Goal: Transaction & Acquisition: Obtain resource

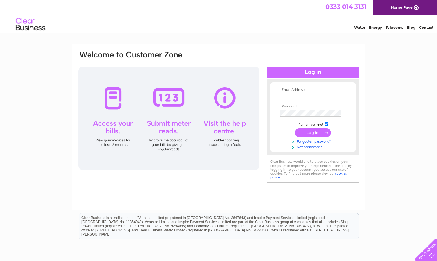
type input "sacampbellr6@outlook.com"
click at [313, 130] on input "submit" at bounding box center [313, 133] width 36 height 8
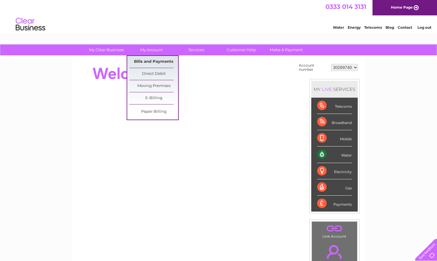
click at [153, 60] on link "Bills and Payments" at bounding box center [153, 62] width 49 height 12
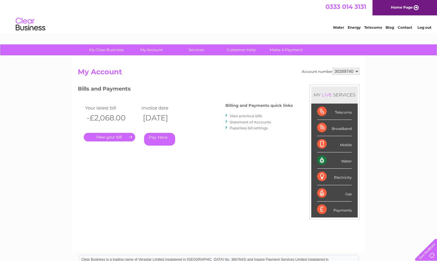
click at [109, 138] on link "." at bounding box center [110, 137] width 52 height 9
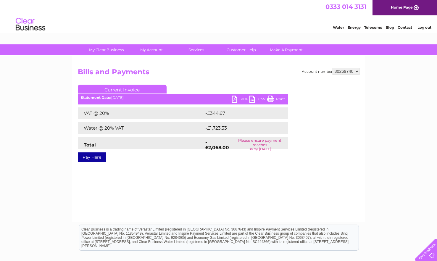
click at [238, 97] on link "PDF" at bounding box center [241, 100] width 18 height 9
click at [238, 98] on link "PDF" at bounding box center [241, 100] width 18 height 9
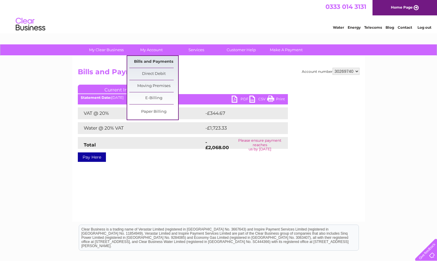
click at [153, 60] on link "Bills and Payments" at bounding box center [153, 62] width 49 height 12
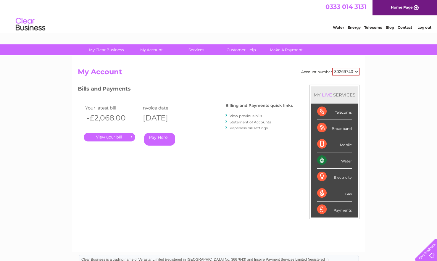
drag, startPoint x: 0, startPoint y: 0, endPoint x: 287, endPoint y: 12, distance: 287.3
click at [287, 12] on div "0333 014 3131 Home Page" at bounding box center [218, 7] width 437 height 15
click at [112, 135] on link "." at bounding box center [110, 137] width 52 height 9
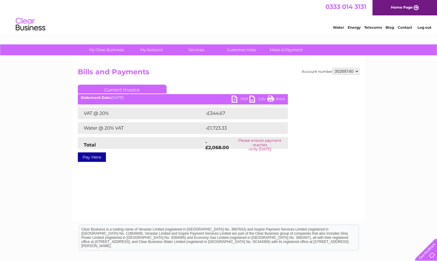
click at [238, 98] on link "PDF" at bounding box center [241, 100] width 18 height 9
